Goal: Information Seeking & Learning: Understand process/instructions

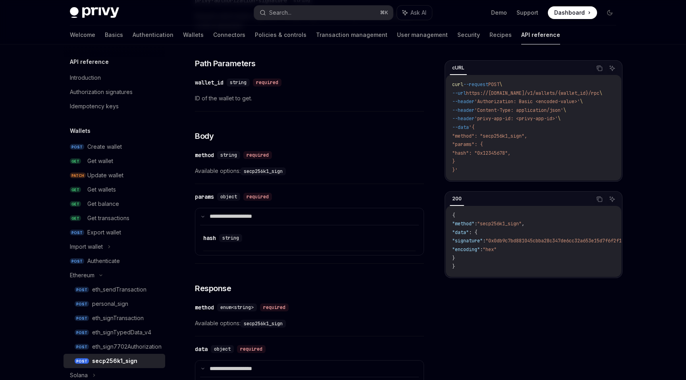
scroll to position [213, 0]
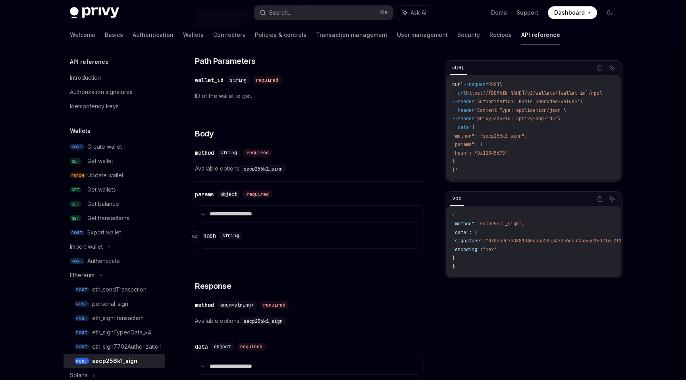
click at [228, 233] on span "string" at bounding box center [230, 236] width 17 height 6
click at [215, 233] on div "hash" at bounding box center [209, 236] width 13 height 8
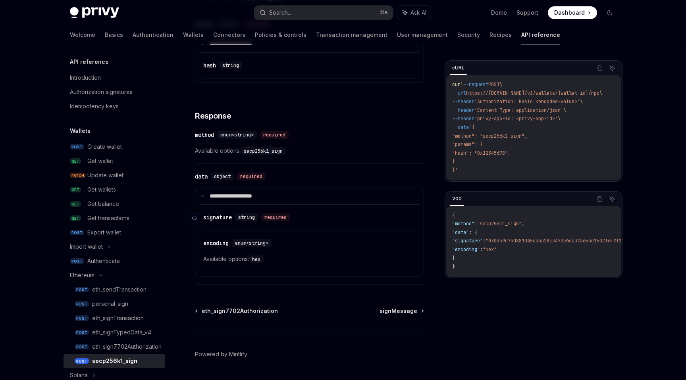
scroll to position [391, 0]
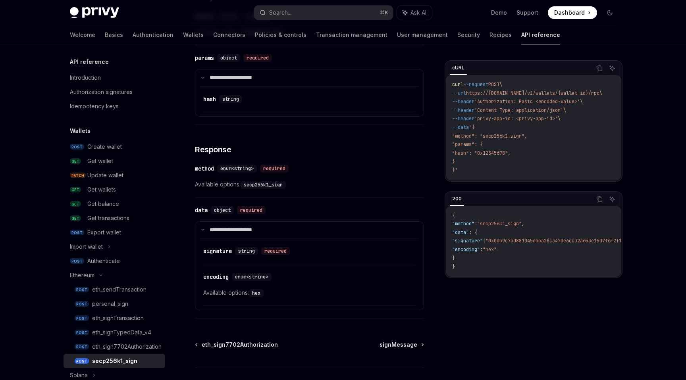
type textarea "*"
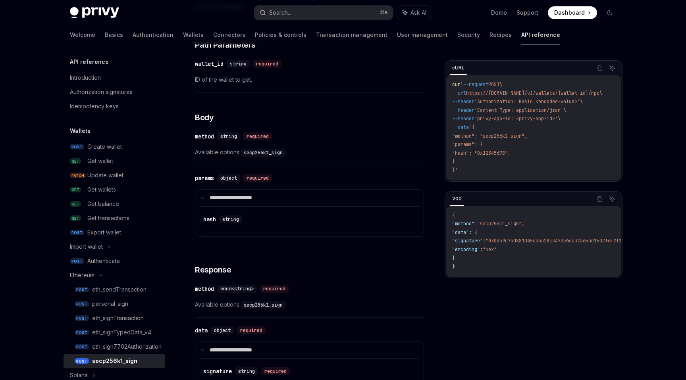
scroll to position [213, 0]
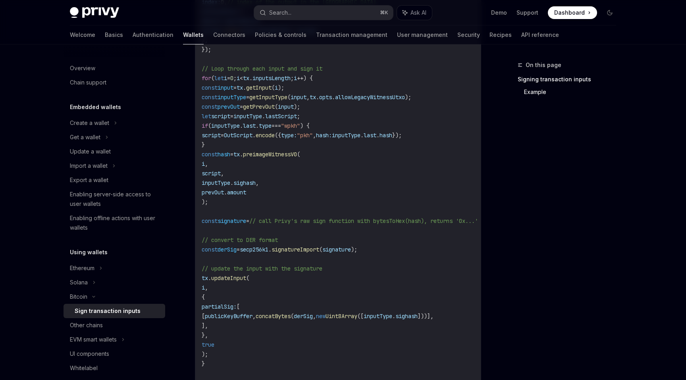
scroll to position [435, 0]
